Goal: Information Seeking & Learning: Learn about a topic

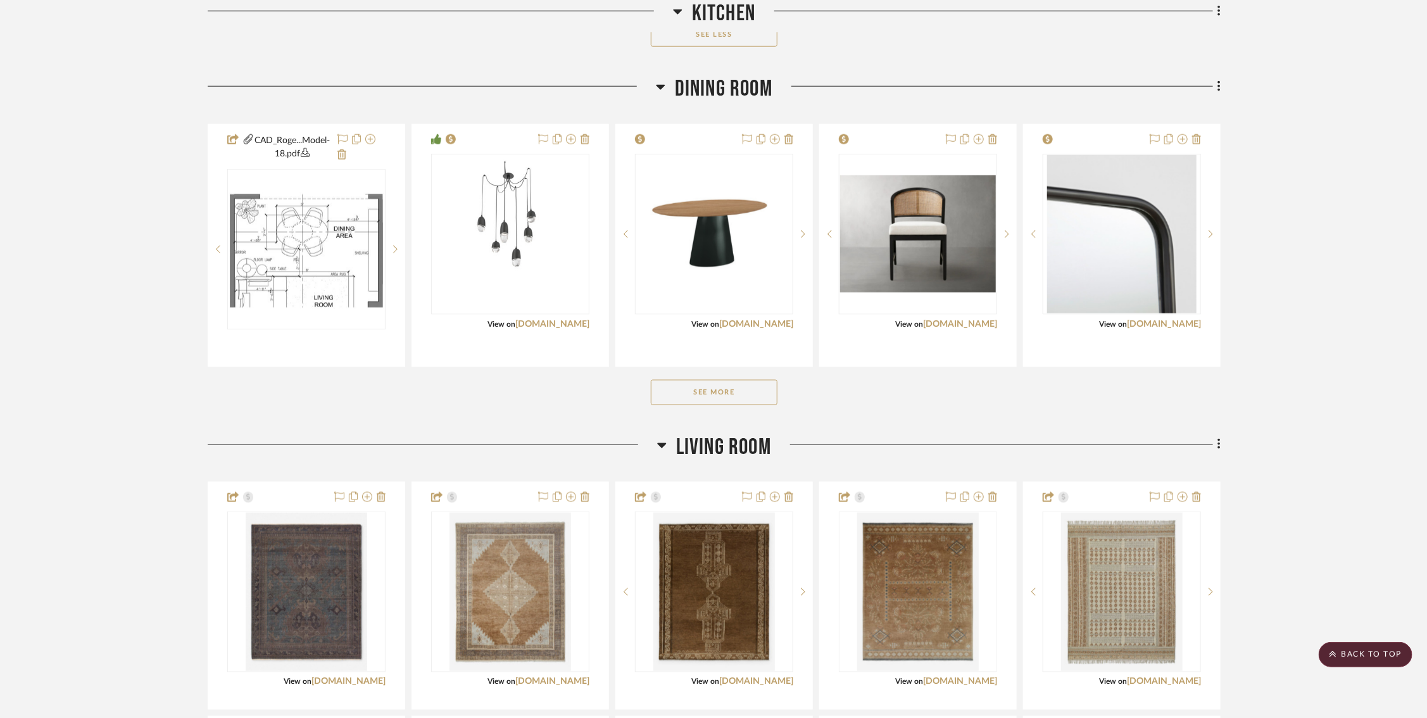
scroll to position [853, 0]
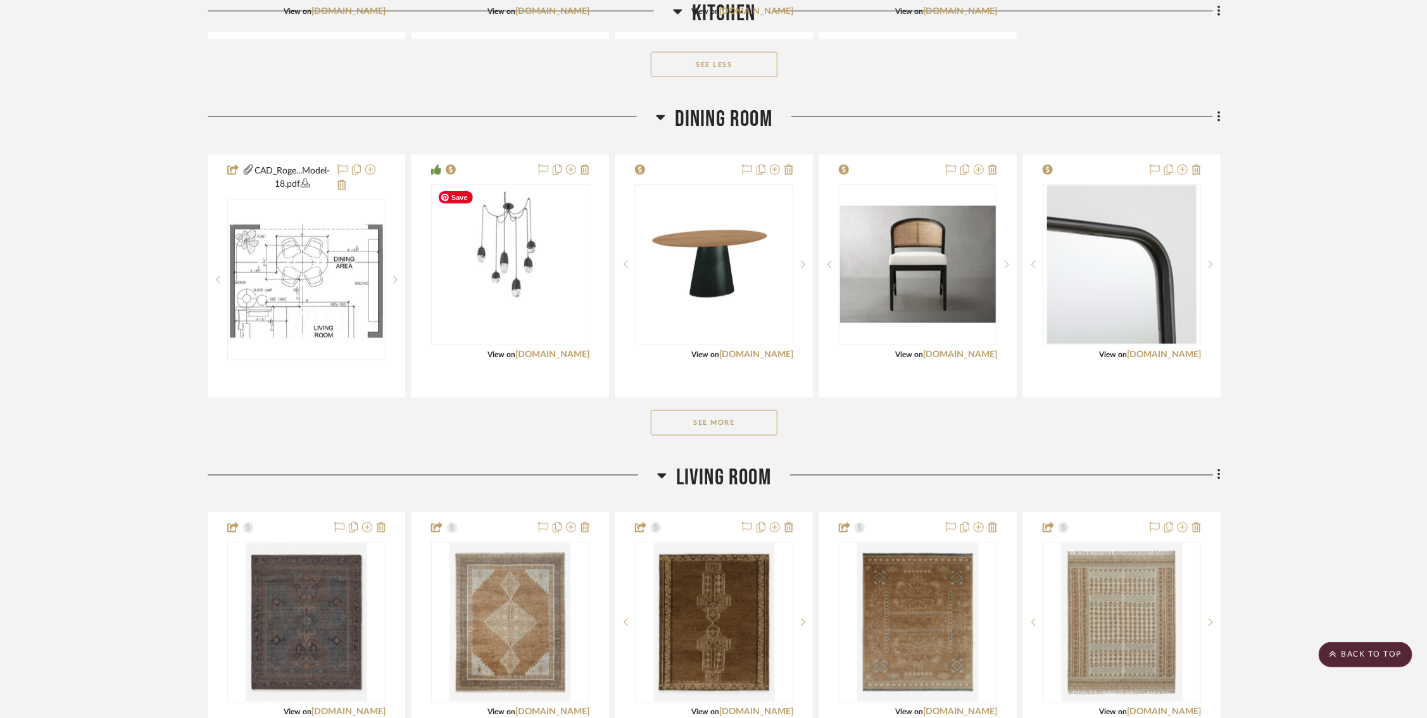
click at [714, 415] on button "See More" at bounding box center [714, 422] width 127 height 25
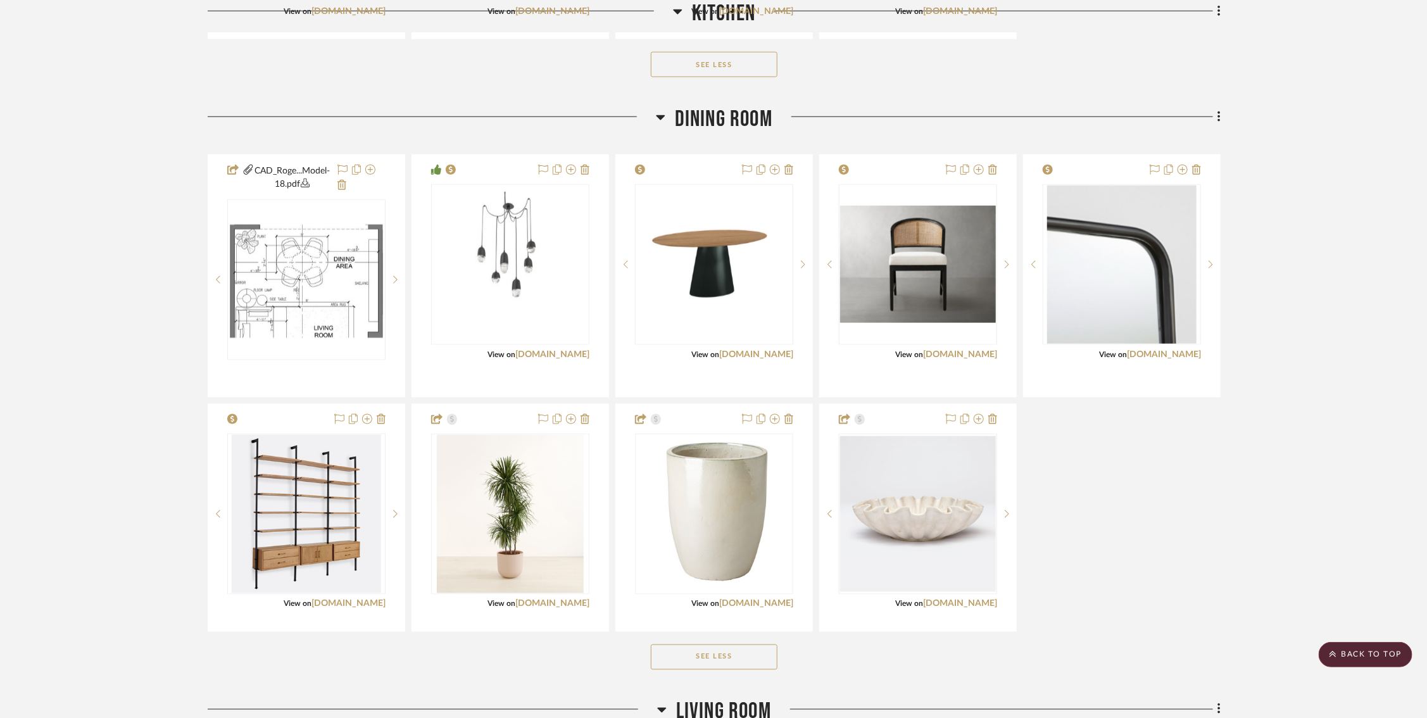
scroll to position [898, 0]
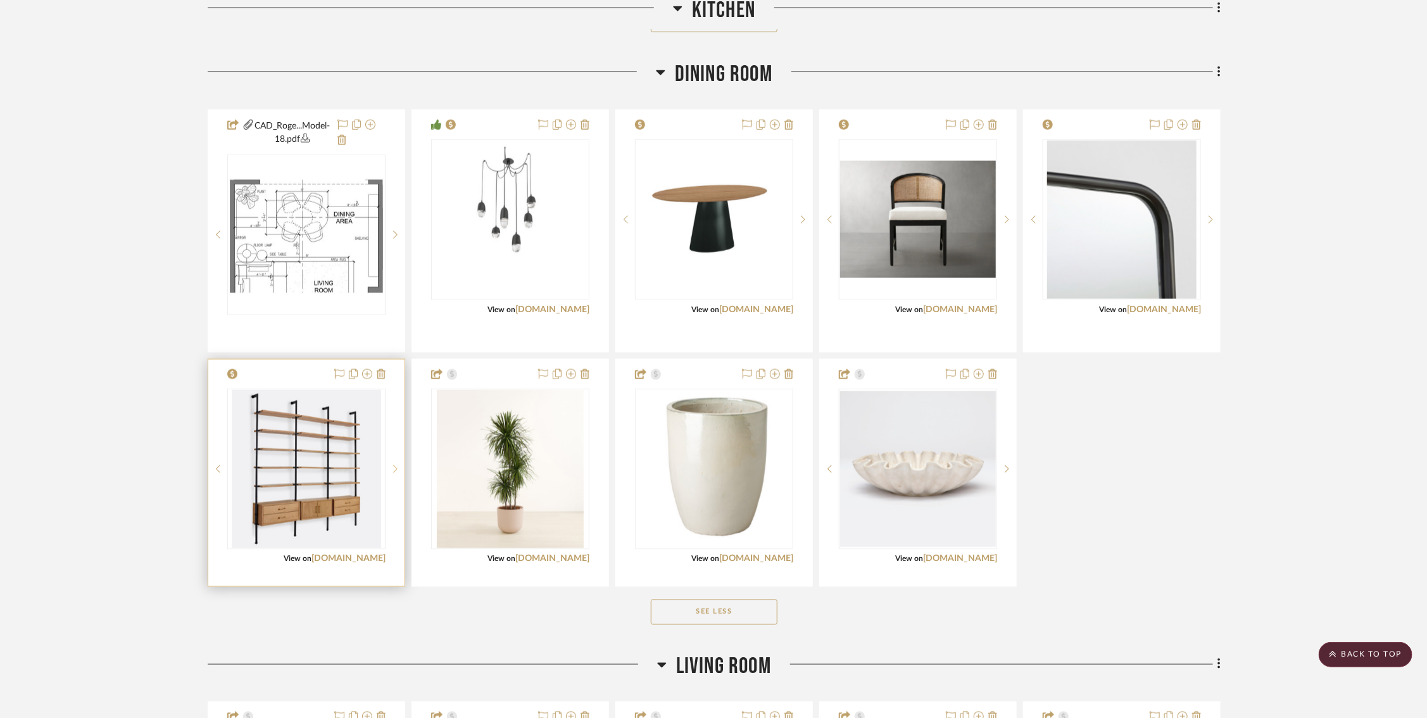
click at [401, 465] on sr-next-btn at bounding box center [395, 469] width 19 height 9
click at [336, 468] on img "1" at bounding box center [306, 469] width 149 height 158
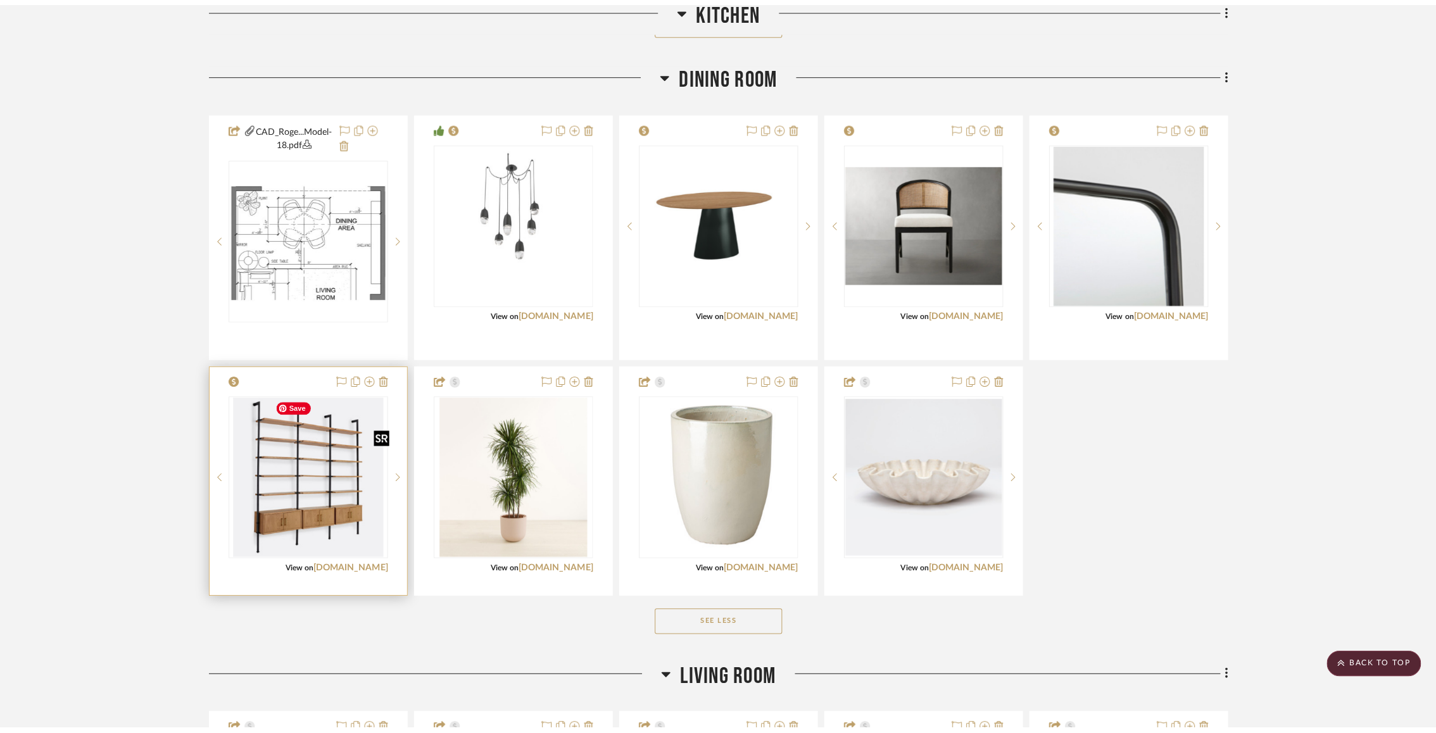
scroll to position [0, 0]
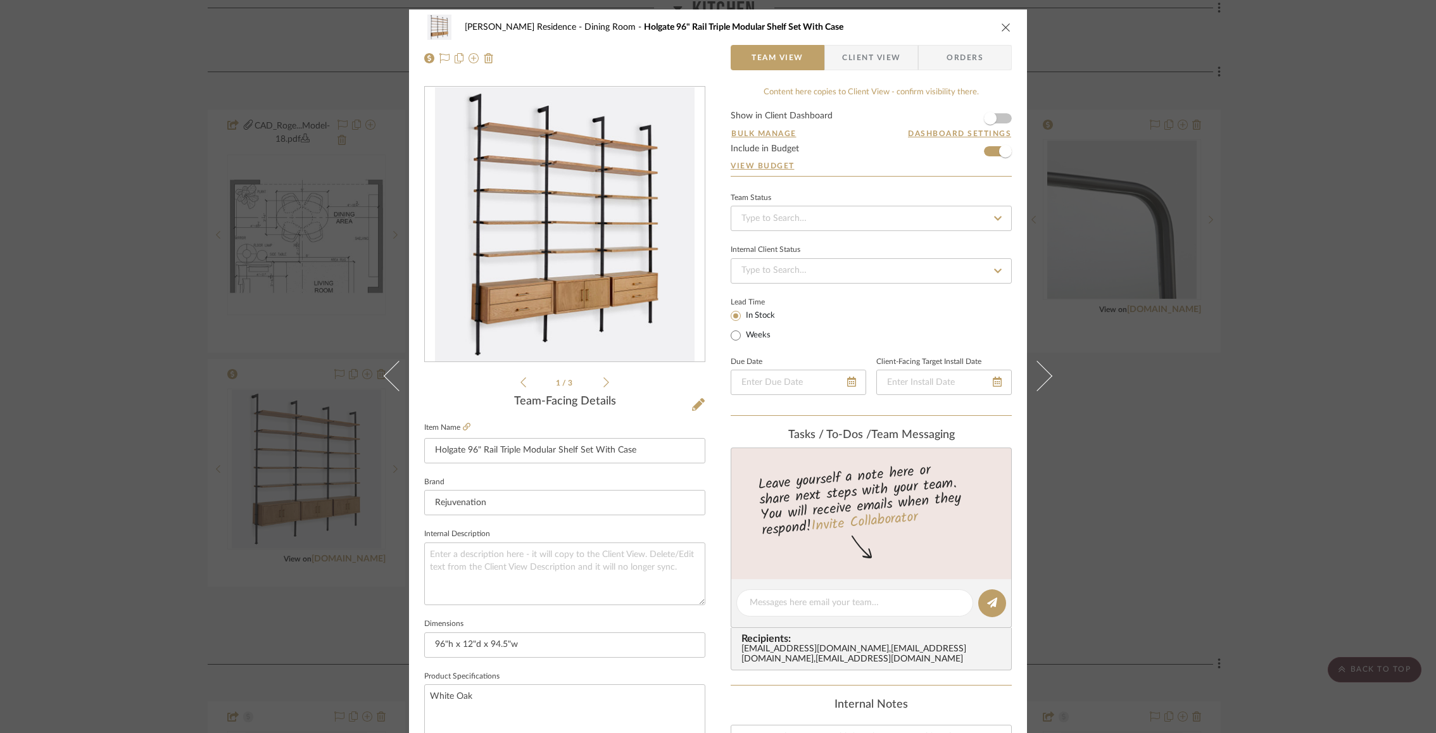
click at [605, 387] on div "1 / 3" at bounding box center [564, 238] width 281 height 304
click at [603, 379] on icon at bounding box center [606, 382] width 6 height 11
click at [208, 255] on div "Rogers Residence Dining Room Holgate 96" Rail Triple Modular Shelf Set With Cas…" at bounding box center [718, 366] width 1436 height 733
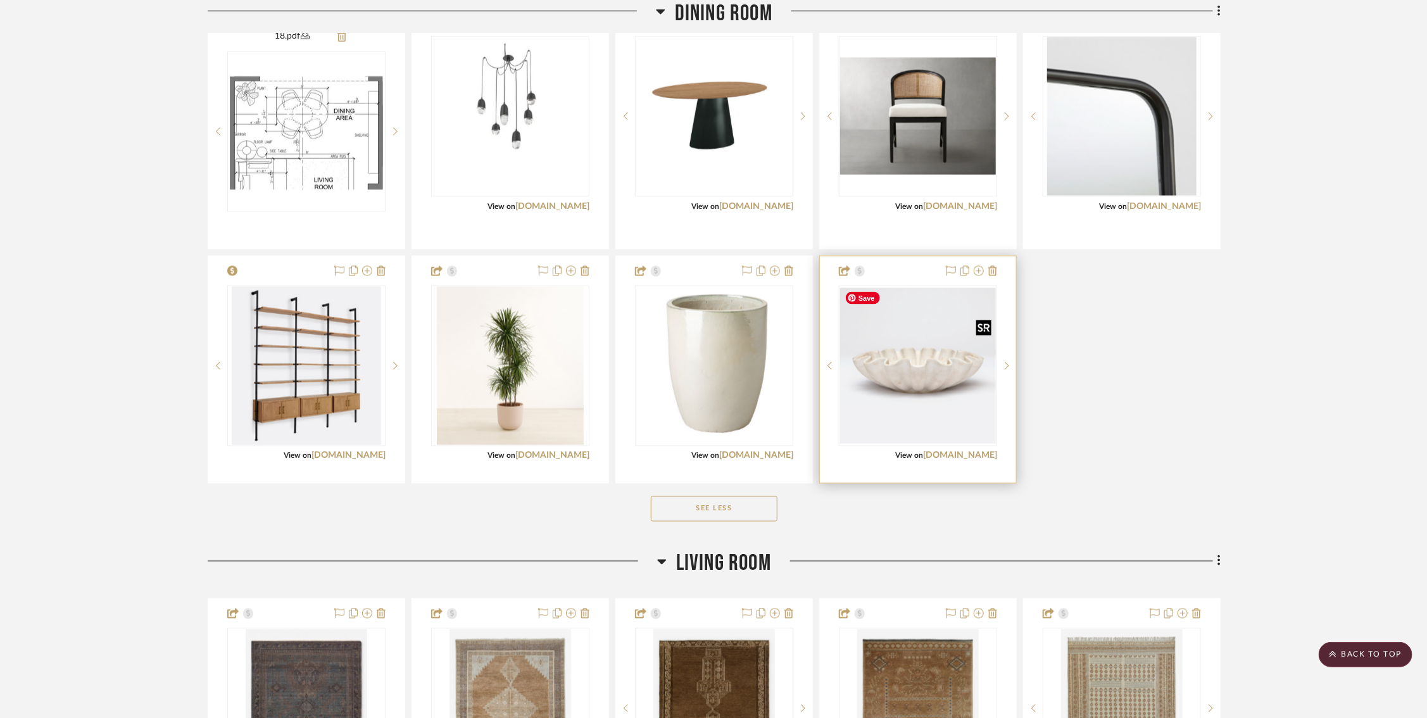
scroll to position [931, 0]
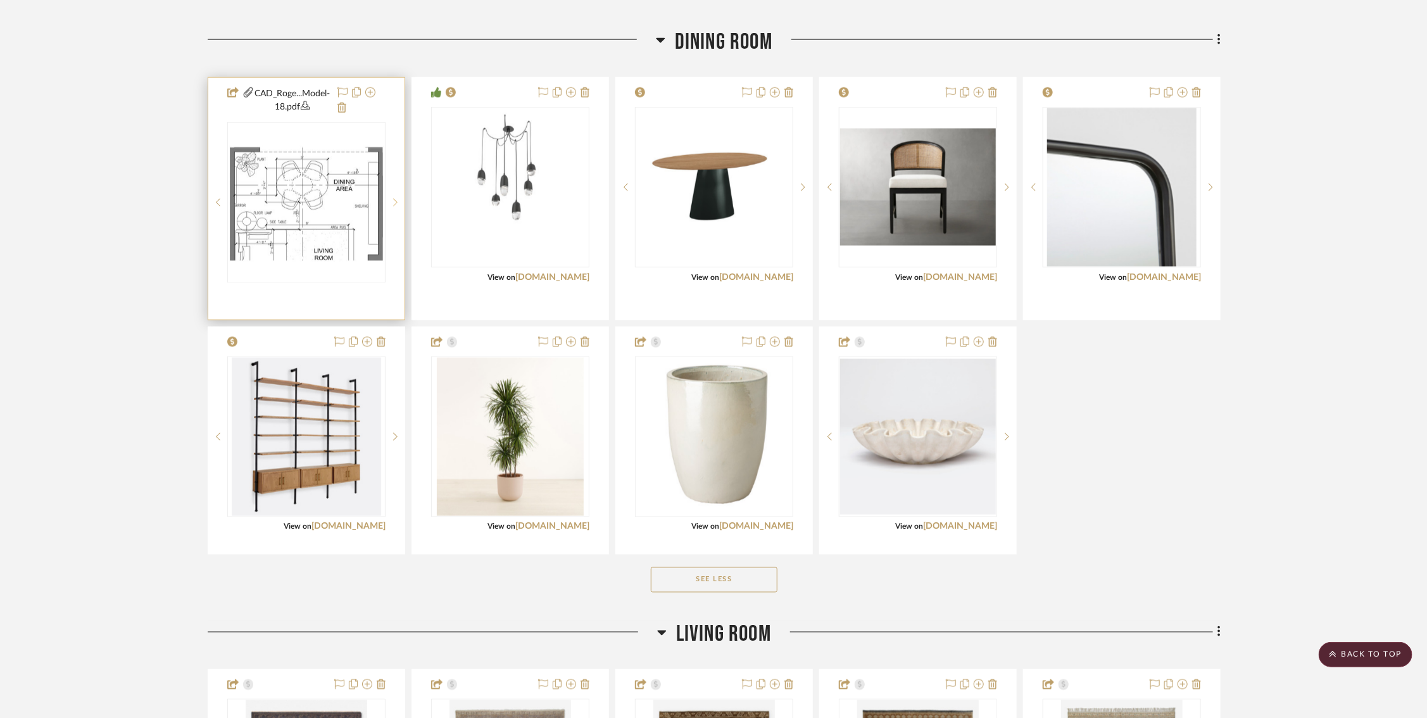
click at [398, 201] on sr-next-btn at bounding box center [395, 202] width 19 height 9
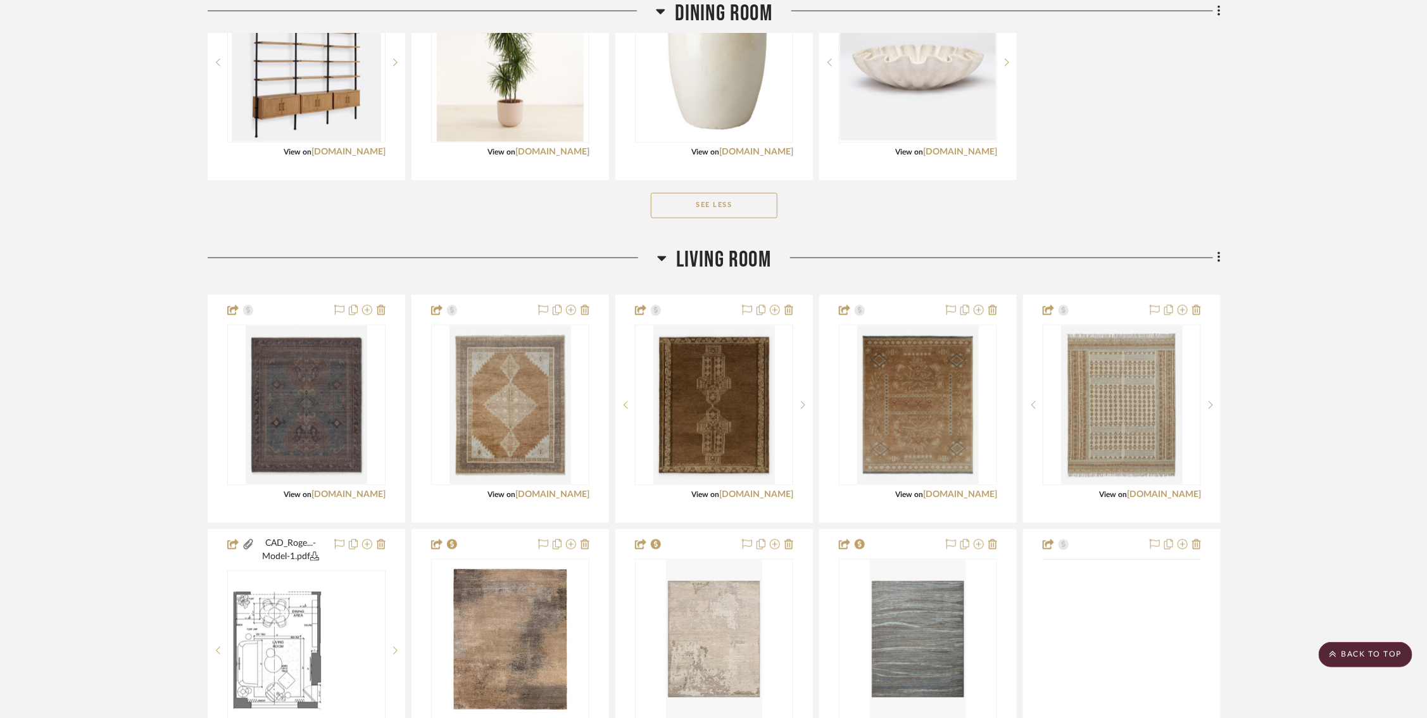
scroll to position [1527, 0]
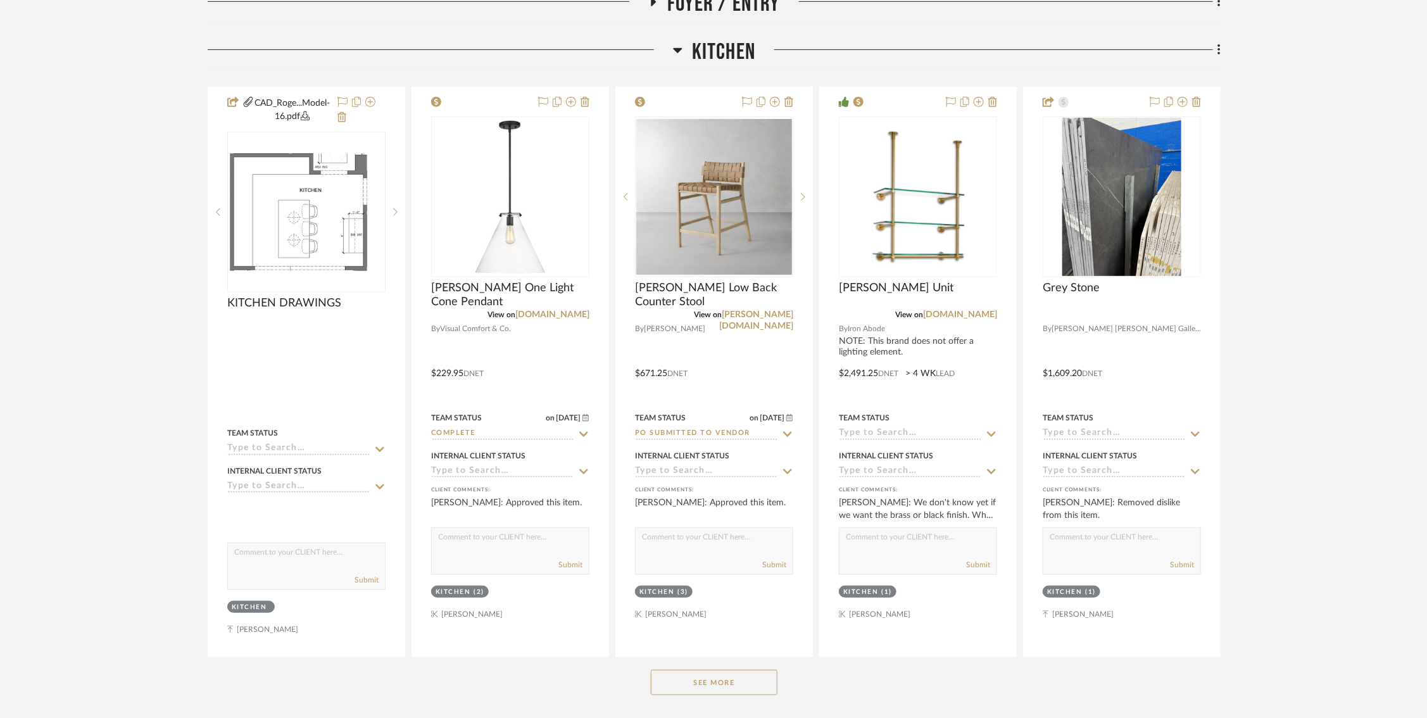
scroll to position [327, 0]
click at [679, 688] on button "See More" at bounding box center [714, 683] width 127 height 25
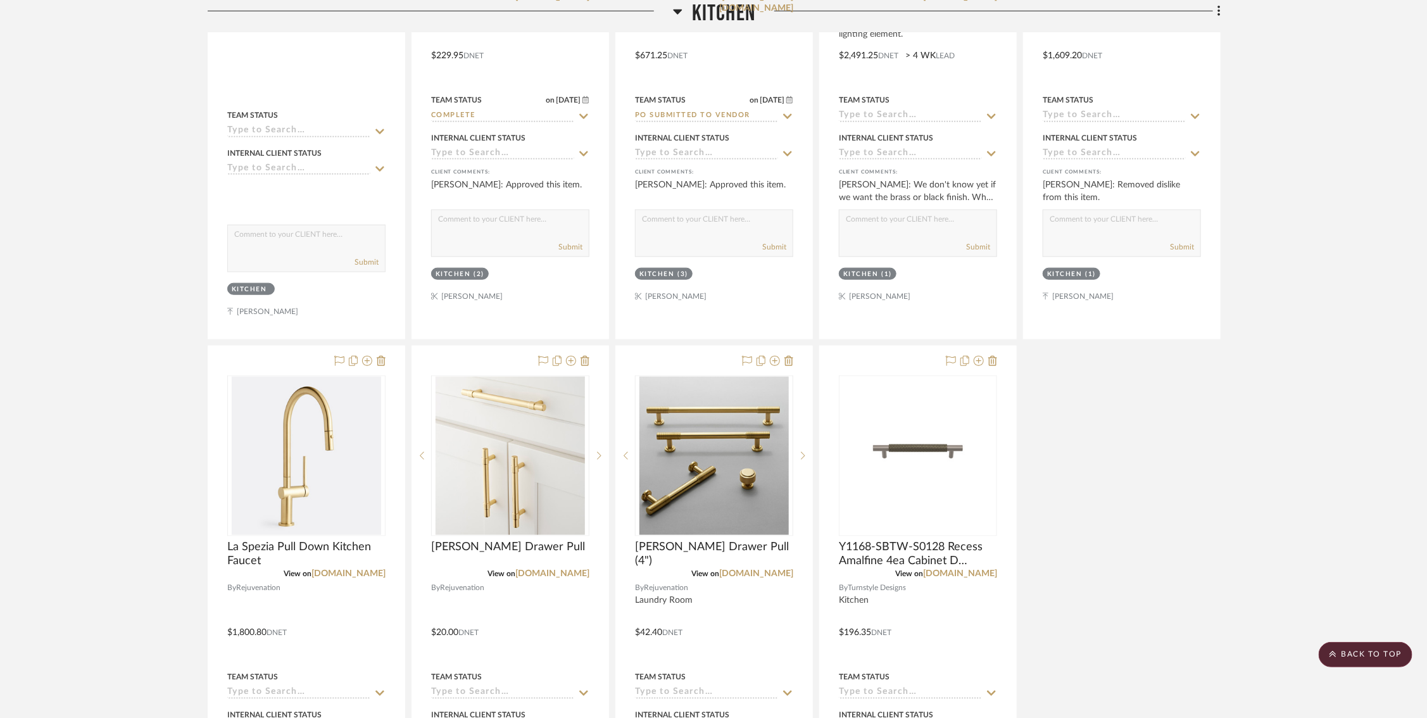
scroll to position [0, 0]
